Goal: Information Seeking & Learning: Learn about a topic

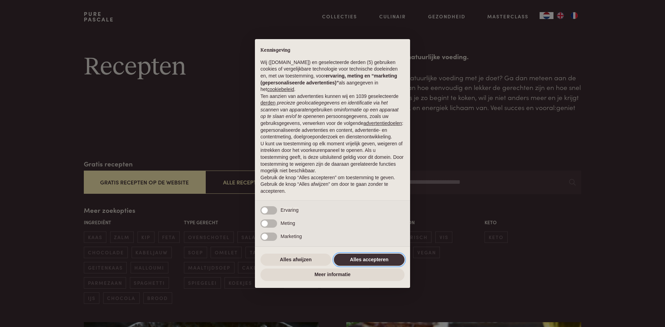
click at [355, 259] on button "Alles accepteren" at bounding box center [369, 260] width 71 height 12
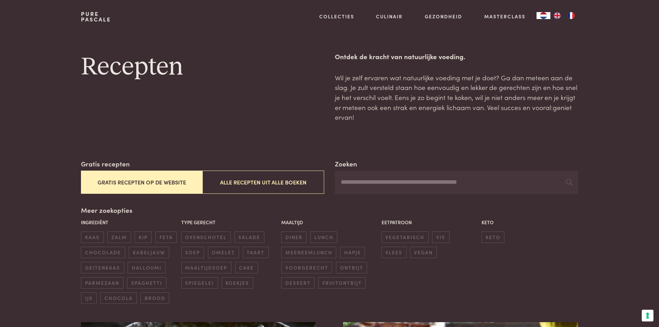
click at [150, 182] on button "Gratis recepten op de website" at bounding box center [142, 182] width 122 height 23
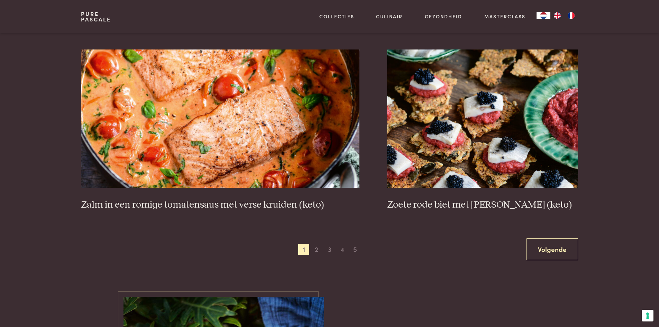
scroll to position [1267, 0]
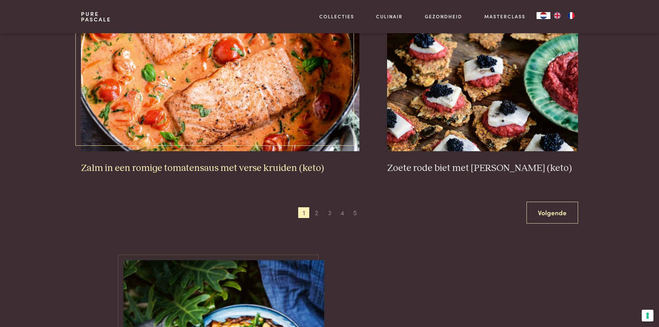
click at [239, 83] on img at bounding box center [220, 82] width 279 height 138
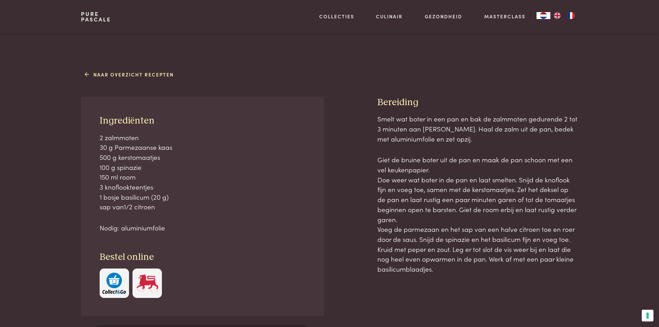
scroll to position [242, 0]
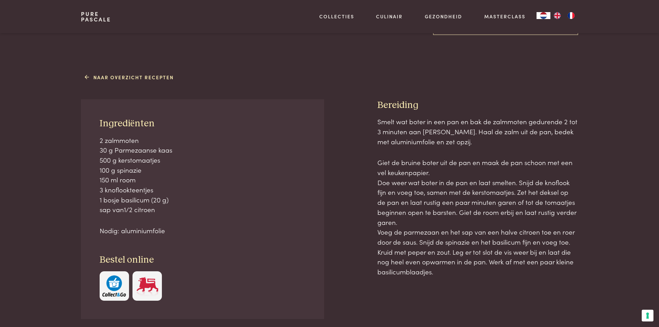
click at [88, 16] on link "Pure Pascale" at bounding box center [96, 16] width 30 height 11
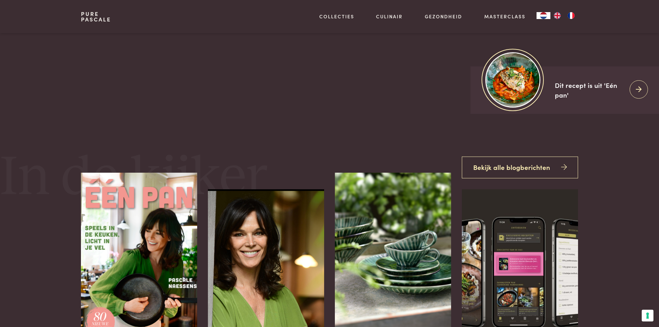
scroll to position [208, 0]
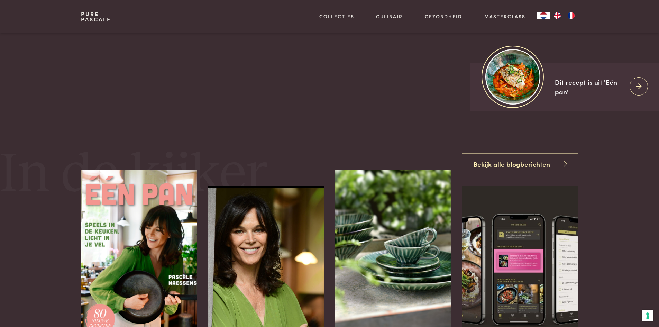
click at [582, 88] on div "Dit recept is uit 'Eén pan'" at bounding box center [589, 87] width 69 height 20
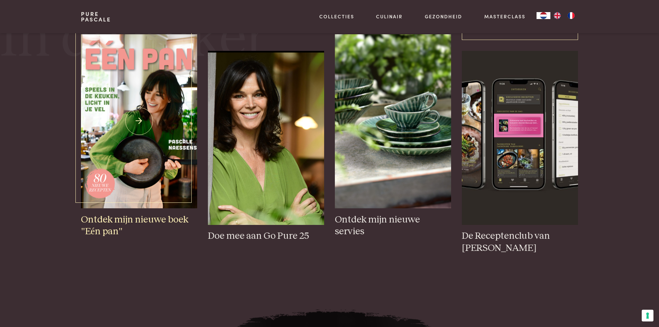
scroll to position [346, 0]
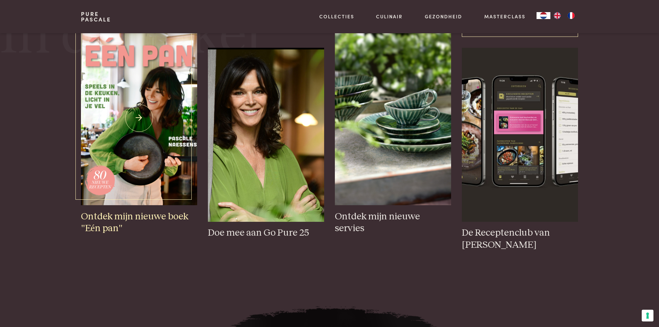
click at [164, 147] on img at bounding box center [139, 118] width 116 height 174
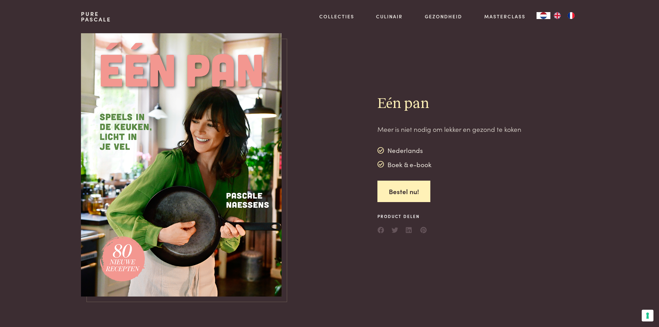
click at [182, 107] on img at bounding box center [181, 164] width 201 height 263
click at [201, 165] on img at bounding box center [181, 164] width 201 height 263
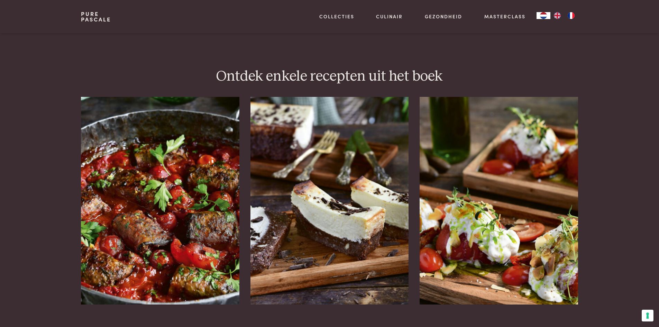
scroll to position [831, 0]
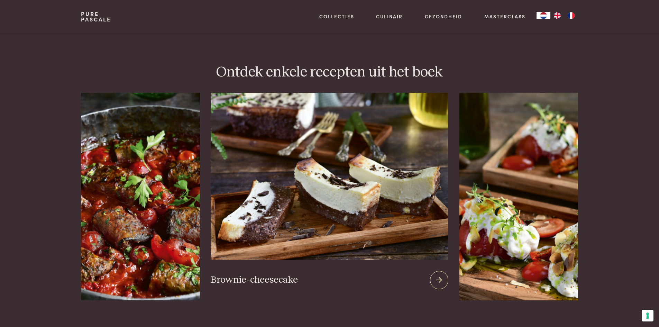
click at [315, 156] on img at bounding box center [329, 176] width 237 height 167
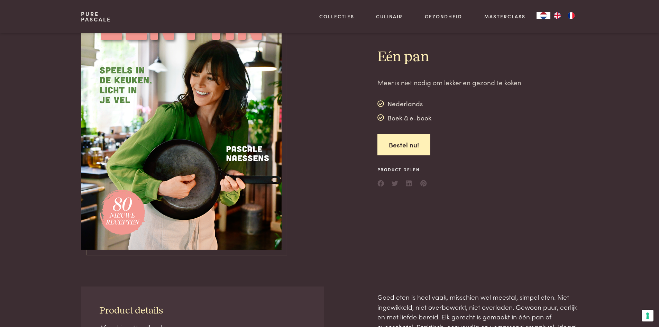
scroll to position [0, 0]
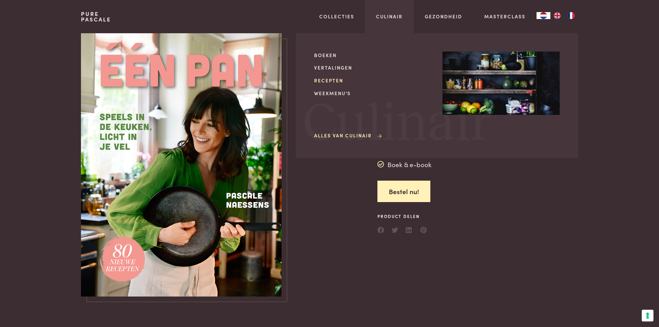
click at [330, 80] on link "Recepten" at bounding box center [372, 80] width 117 height 7
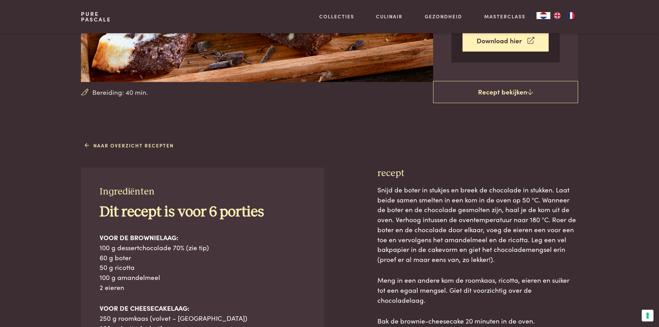
scroll to position [35, 0]
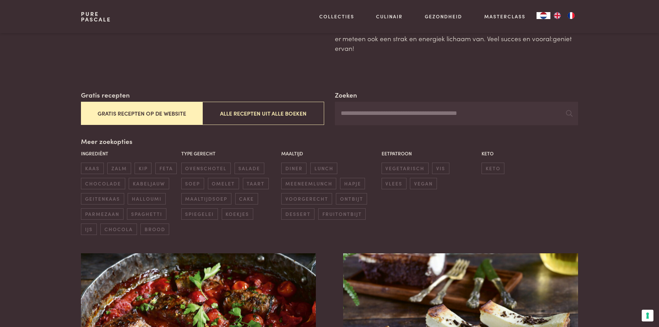
scroll to position [69, 0]
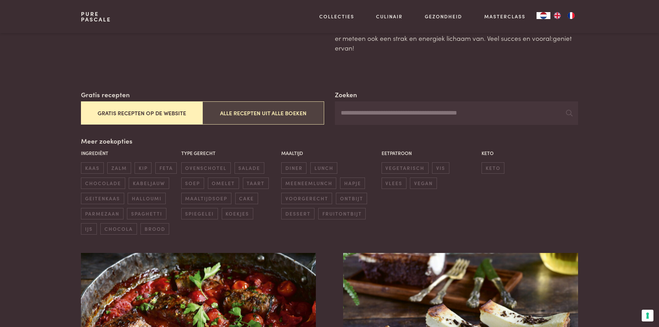
click at [263, 110] on button "Alle recepten uit alle boeken" at bounding box center [264, 112] width 122 height 23
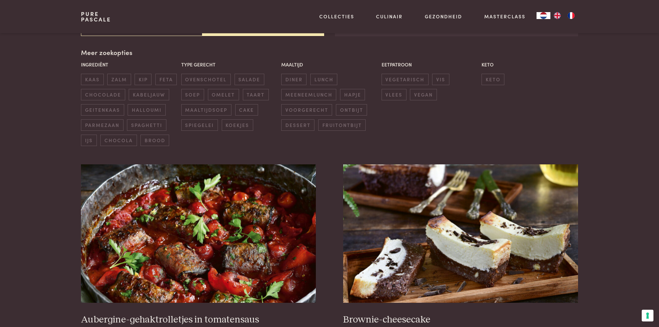
scroll to position [159, 0]
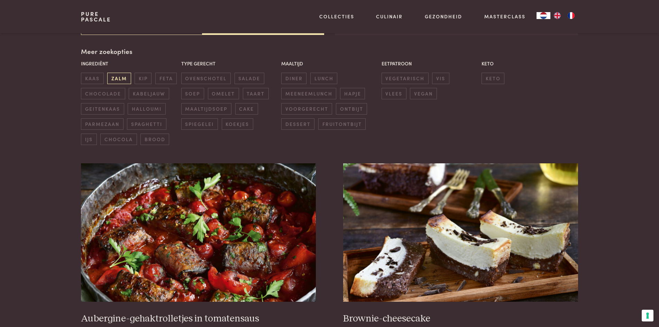
click at [119, 79] on span "zalm" at bounding box center [119, 78] width 24 height 11
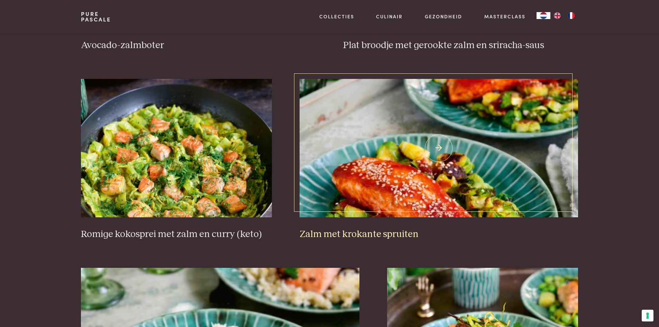
scroll to position [436, 0]
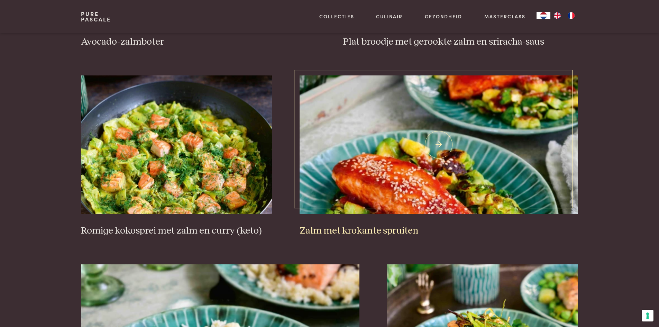
click at [399, 208] on img at bounding box center [439, 144] width 279 height 138
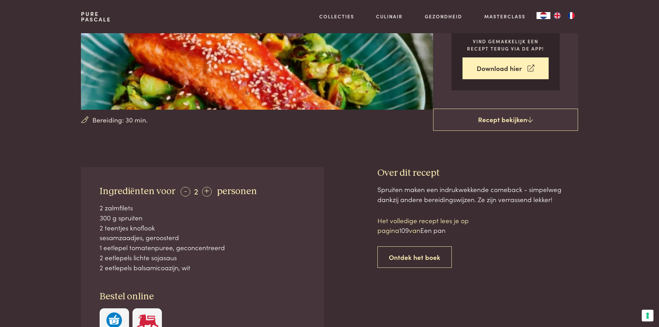
scroll to position [208, 0]
